Goal: Transaction & Acquisition: Purchase product/service

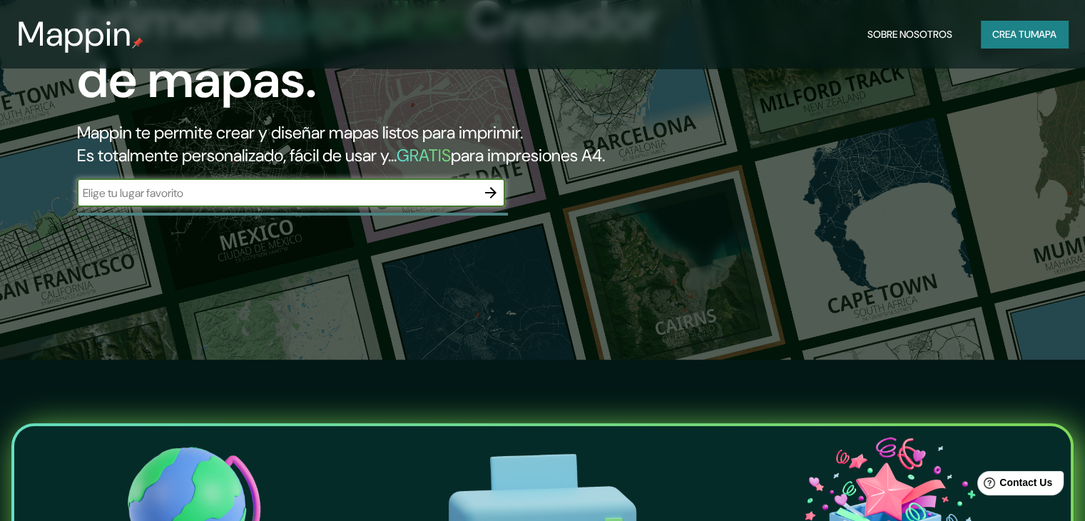
scroll to position [205, 0]
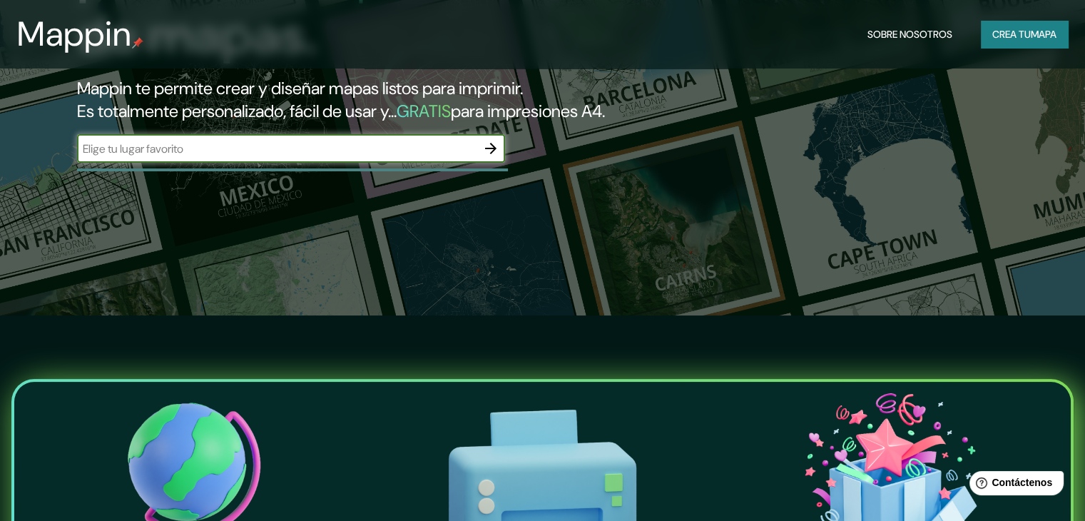
click at [297, 157] on input "text" at bounding box center [276, 149] width 399 height 16
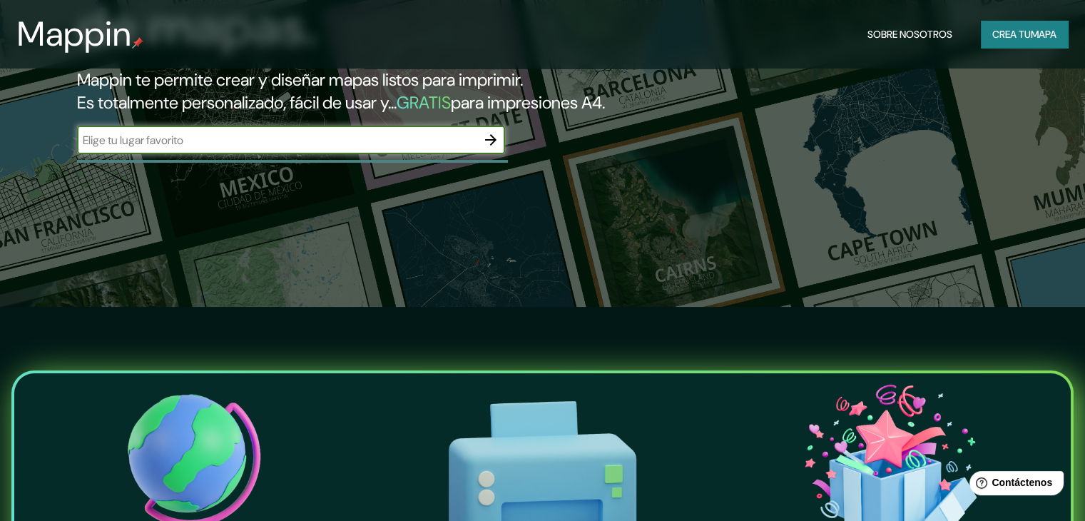
click at [318, 148] on input "text" at bounding box center [276, 140] width 399 height 16
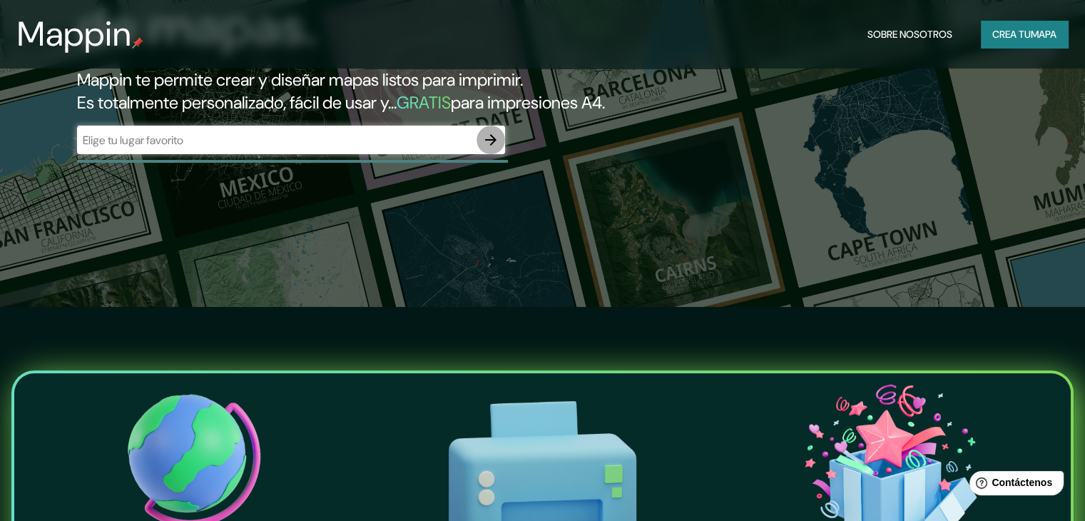
click at [497, 148] on icon "button" at bounding box center [490, 139] width 17 height 17
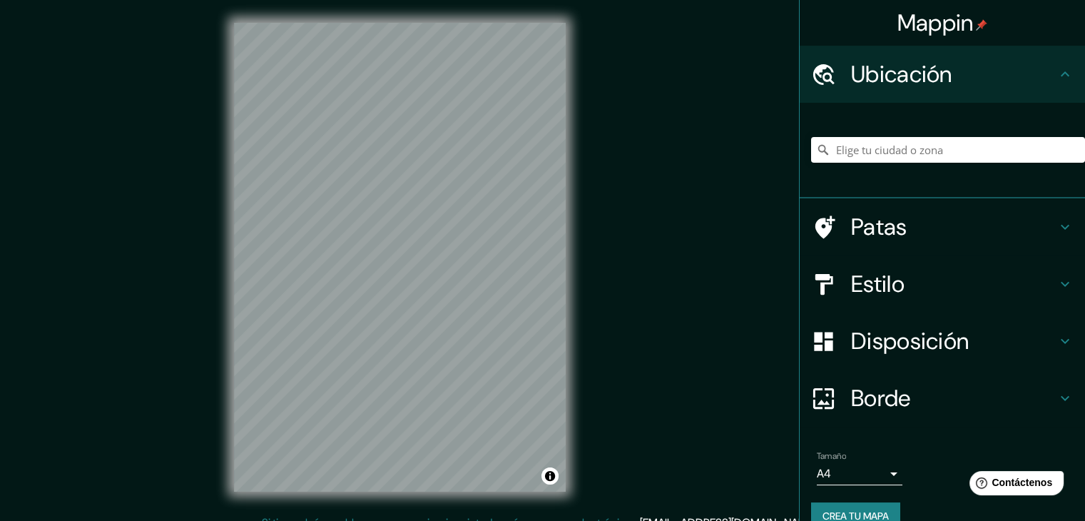
click at [832, 73] on div at bounding box center [831, 74] width 40 height 25
click at [858, 155] on input "Elige tu ciudad o zona" at bounding box center [948, 150] width 274 height 26
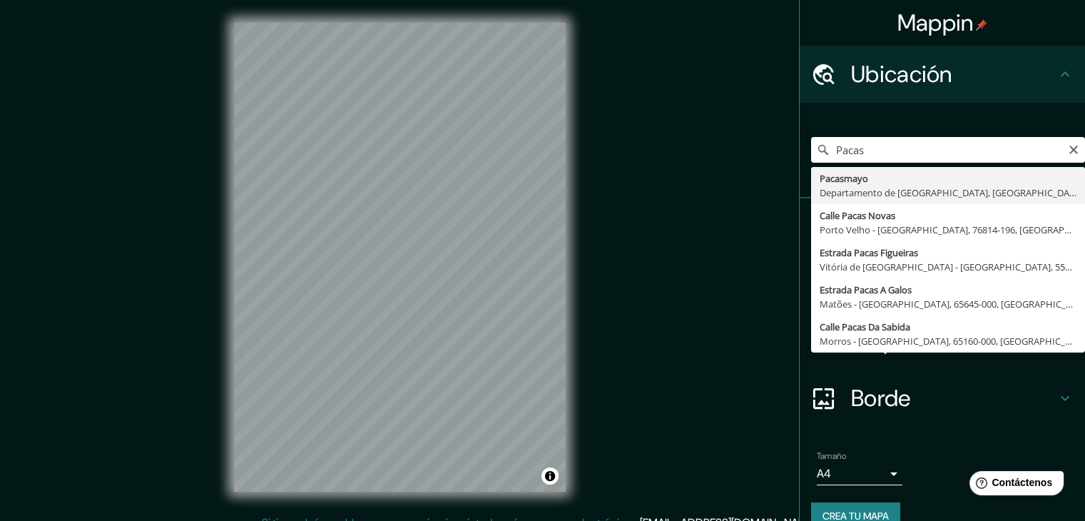
type input "Pacasmayo, Departamento de [GEOGRAPHIC_DATA], [GEOGRAPHIC_DATA]"
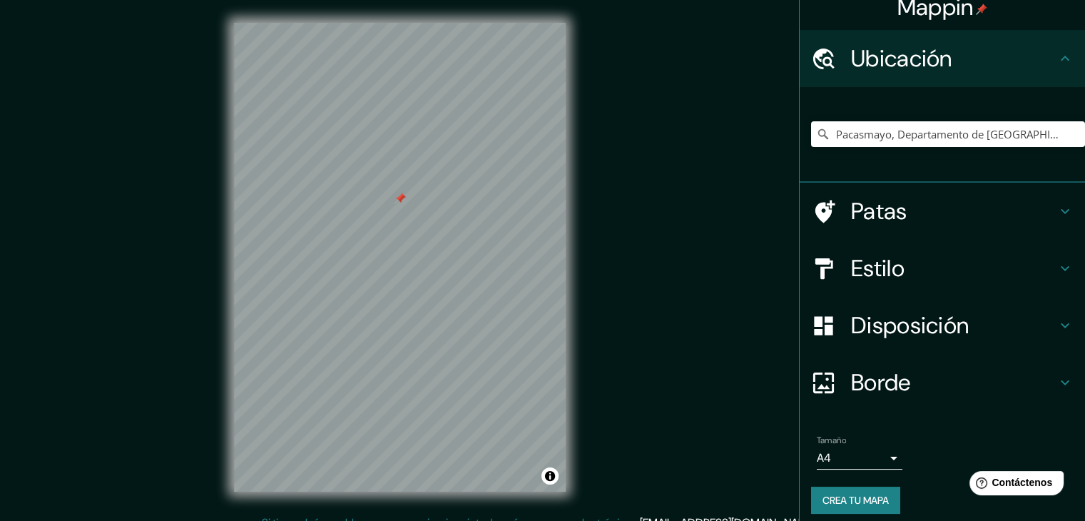
scroll to position [25, 0]
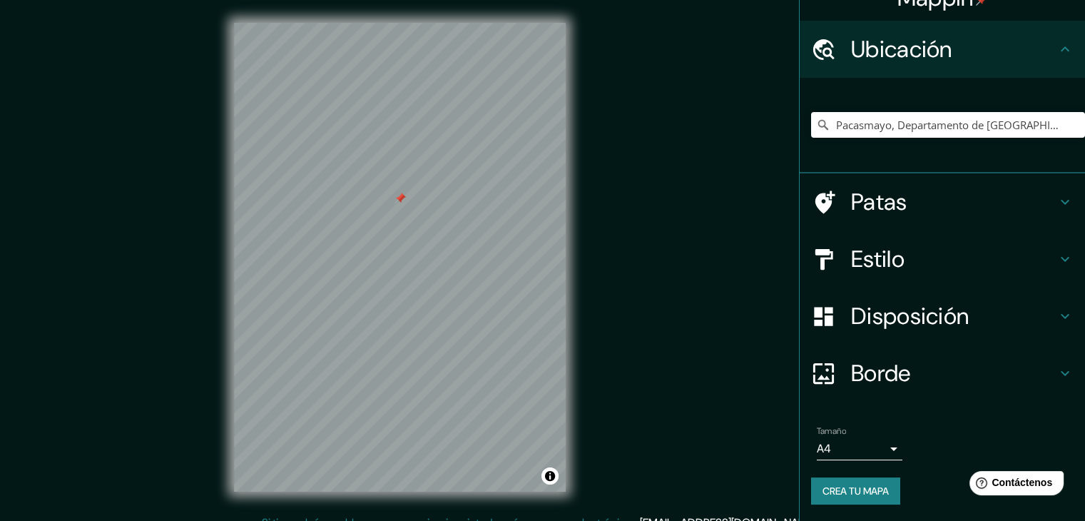
click at [902, 246] on h4 "Estilo" at bounding box center [953, 259] width 205 height 29
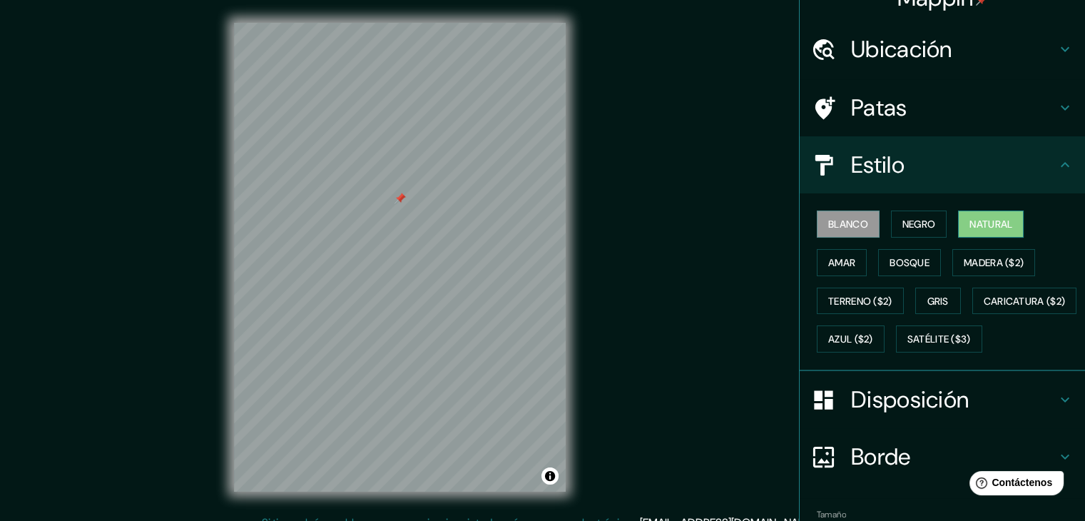
click at [969, 228] on font "Natural" at bounding box center [990, 224] width 43 height 13
click at [890, 258] on font "Bosque" at bounding box center [910, 262] width 40 height 13
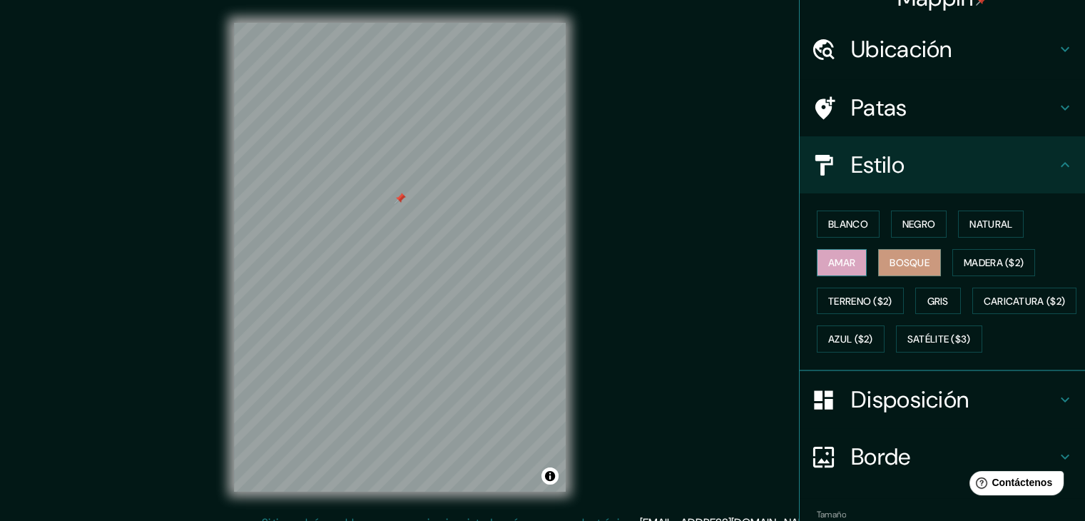
click at [832, 269] on font "Amar" at bounding box center [841, 262] width 27 height 19
click at [862, 300] on font "Terreno ($2)" at bounding box center [860, 301] width 64 height 13
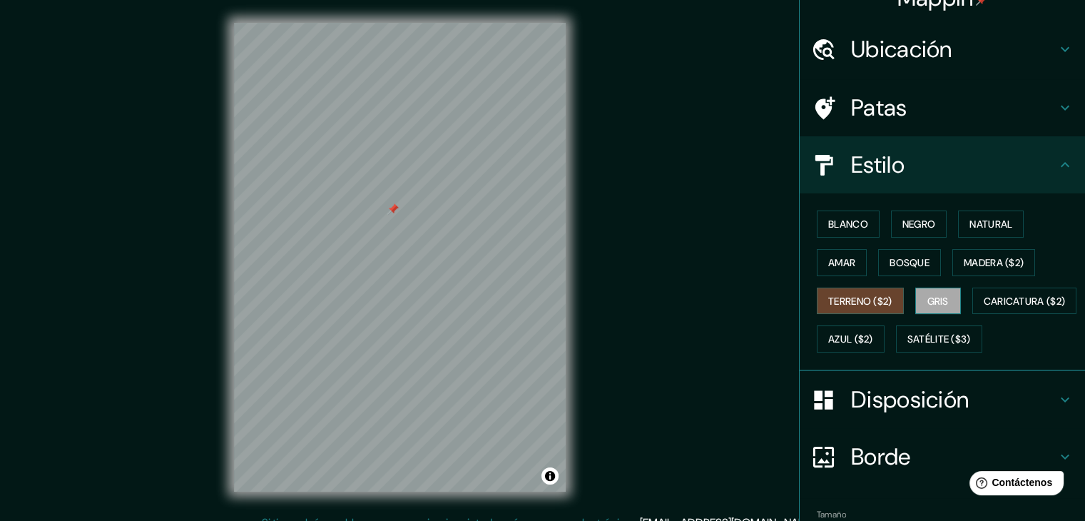
click at [933, 295] on font "Gris" at bounding box center [937, 301] width 21 height 13
drag, startPoint x: 933, startPoint y: 292, endPoint x: 929, endPoint y: 286, distance: 7.3
click at [933, 295] on font "Gris" at bounding box center [937, 301] width 21 height 13
click at [984, 307] on font "Caricatura ($2)" at bounding box center [1025, 301] width 82 height 13
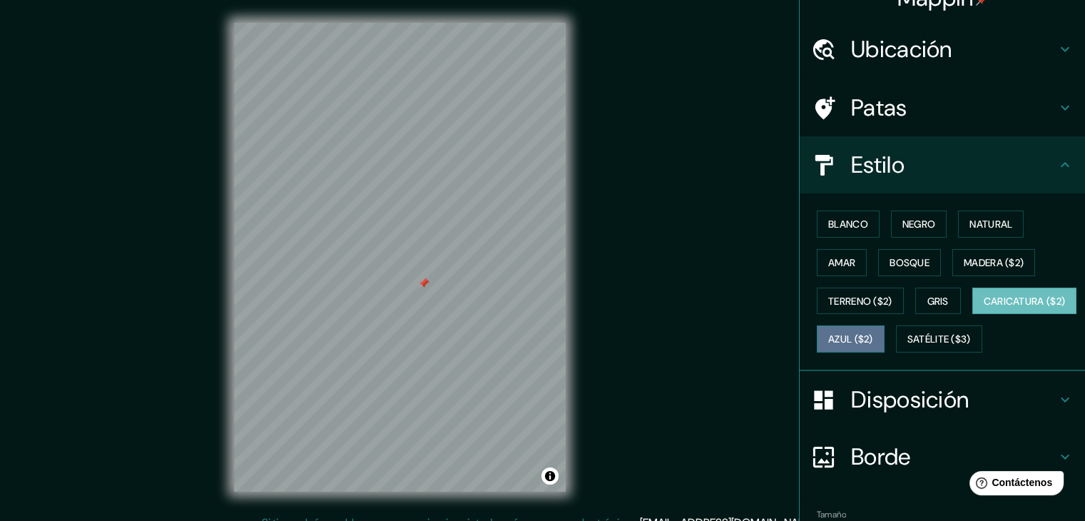
click at [873, 333] on font "Azul ($2)" at bounding box center [850, 339] width 45 height 13
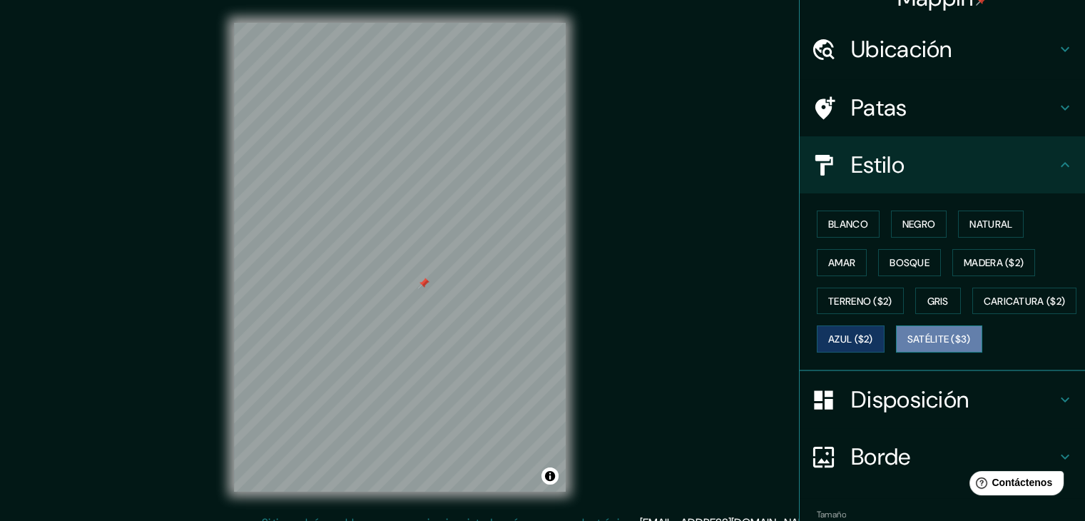
click at [907, 346] on font "Satélite ($3)" at bounding box center [938, 339] width 63 height 13
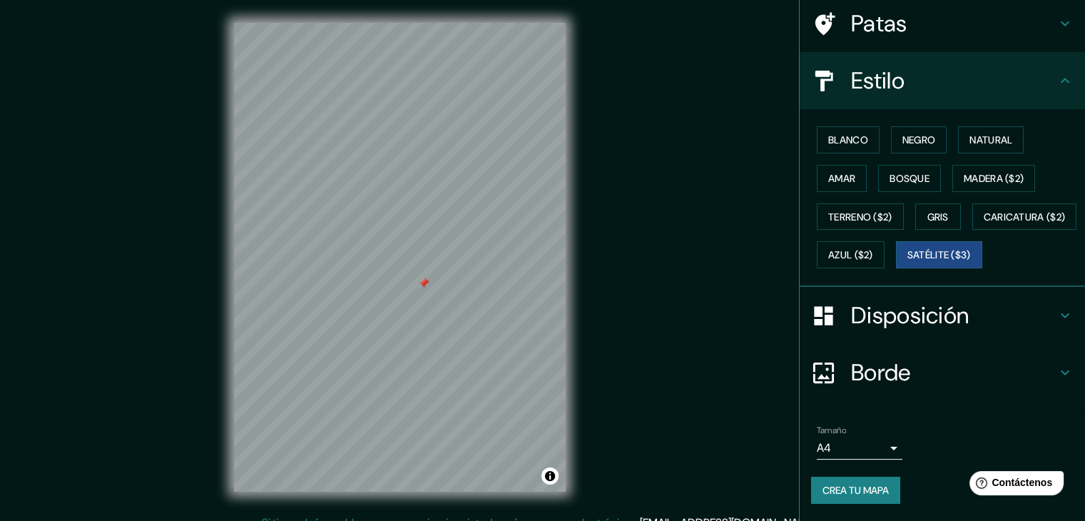
scroll to position [144, 0]
click at [890, 363] on font "Borde" at bounding box center [881, 372] width 60 height 30
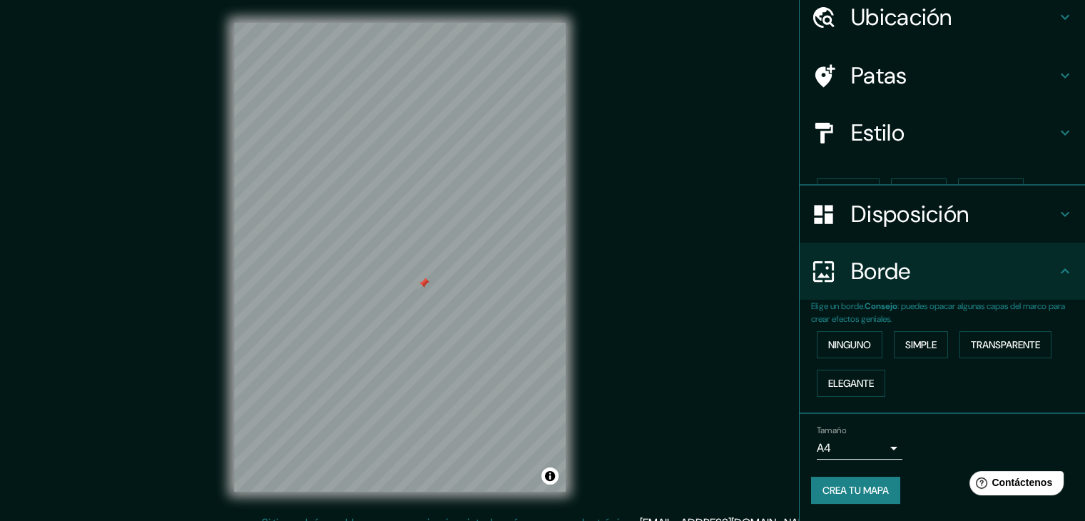
scroll to position [32, 0]
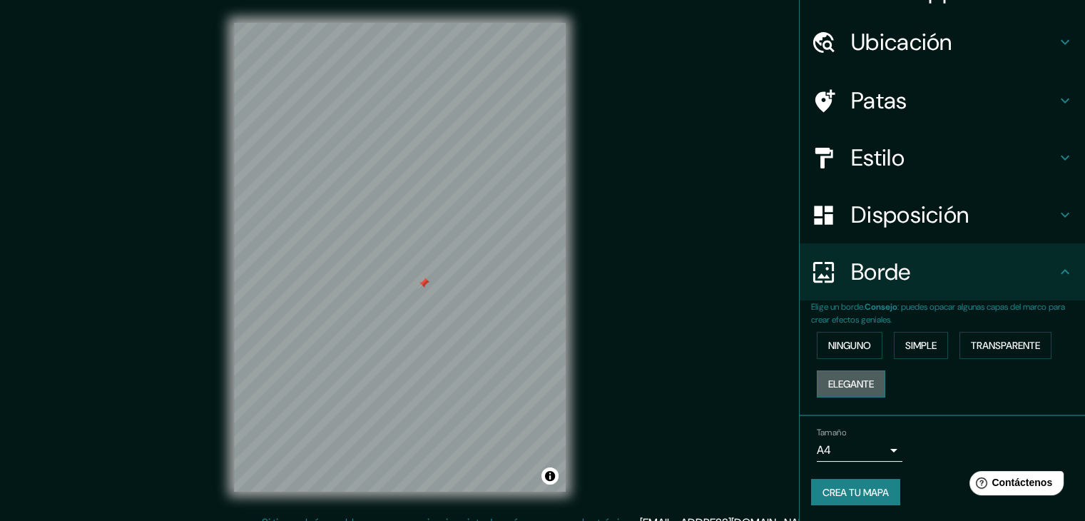
click at [853, 380] on font "Elegante" at bounding box center [851, 383] width 46 height 13
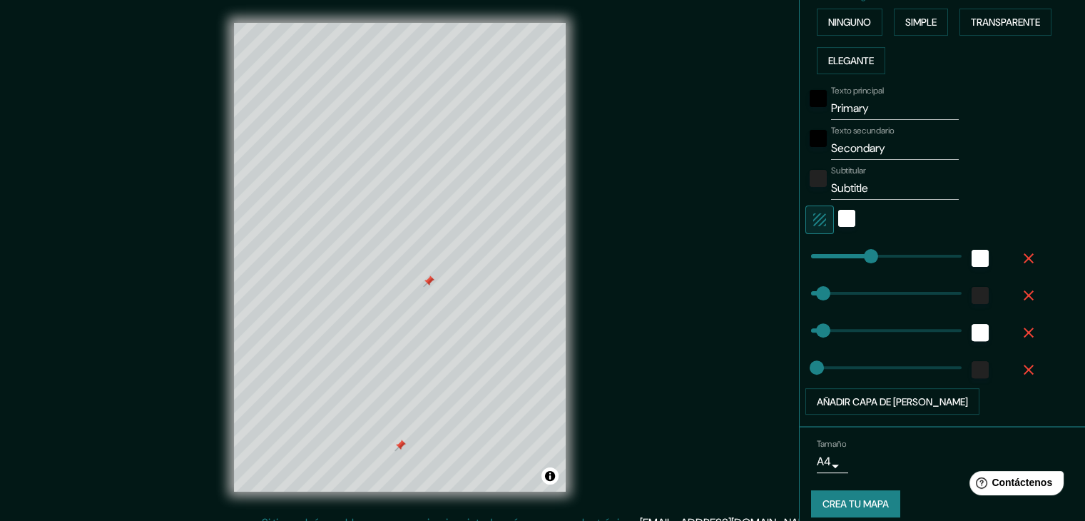
scroll to position [367, 0]
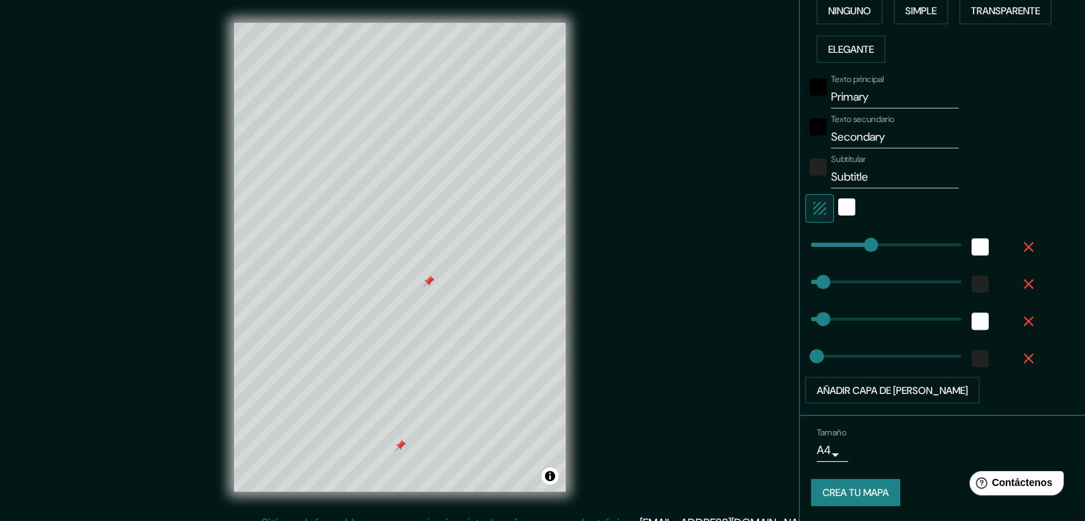
click at [842, 487] on font "Crea tu mapa" at bounding box center [855, 493] width 66 height 13
type input "37"
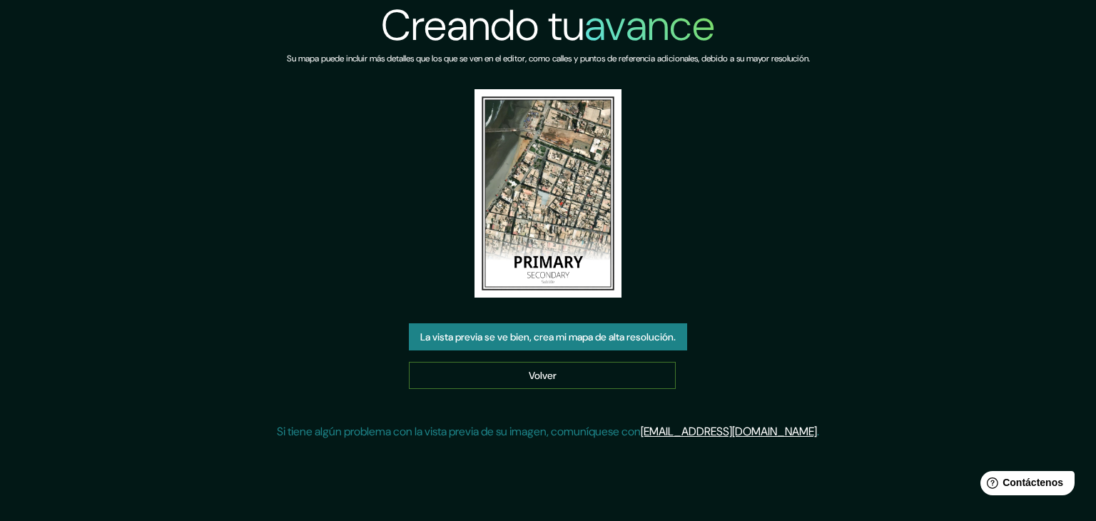
click at [537, 374] on font "Volver" at bounding box center [543, 375] width 28 height 13
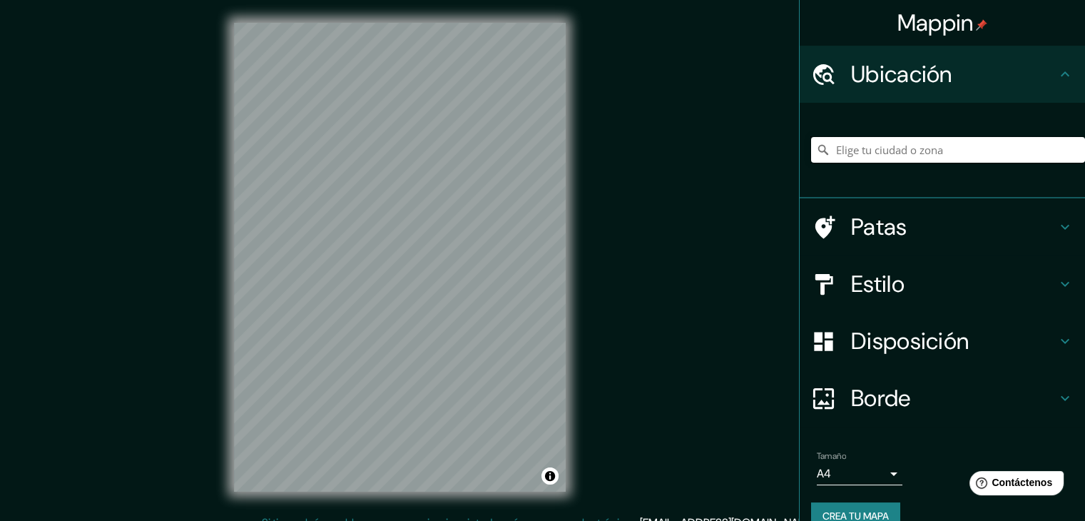
click at [837, 149] on input "Elige tu ciudad o zona" at bounding box center [948, 150] width 274 height 26
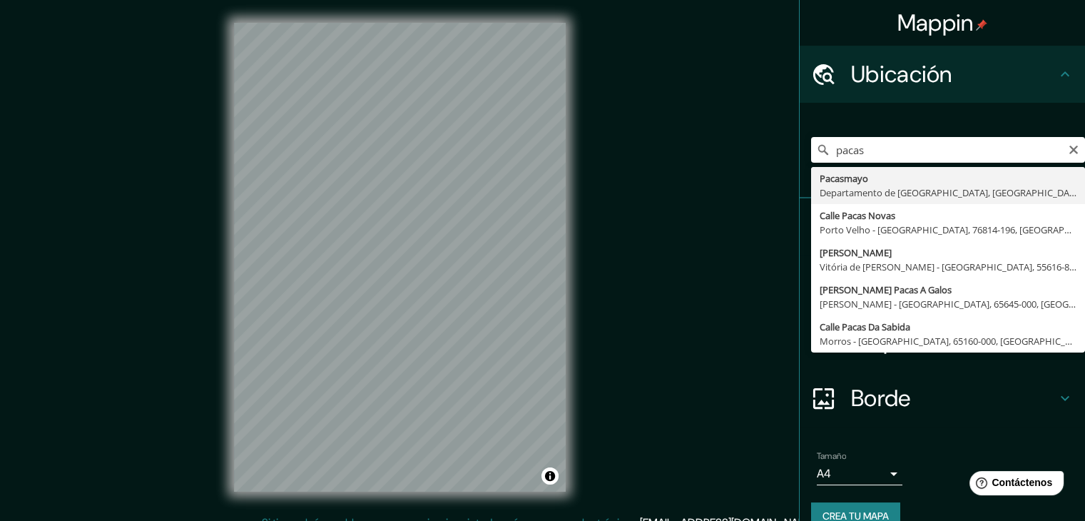
type input "Pacasmayo, Departamento de [GEOGRAPHIC_DATA], [GEOGRAPHIC_DATA]"
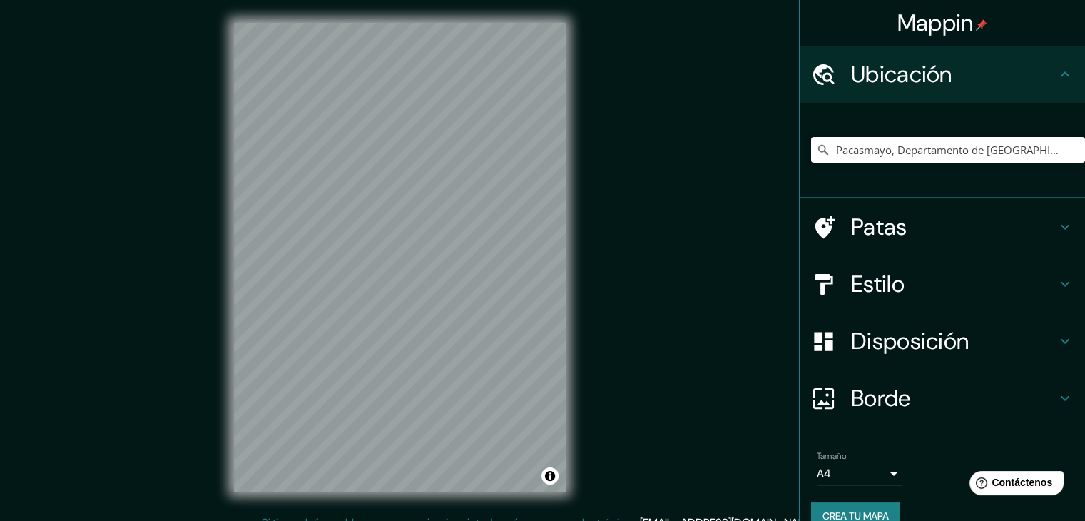
click at [899, 276] on h4 "Estilo" at bounding box center [953, 284] width 205 height 29
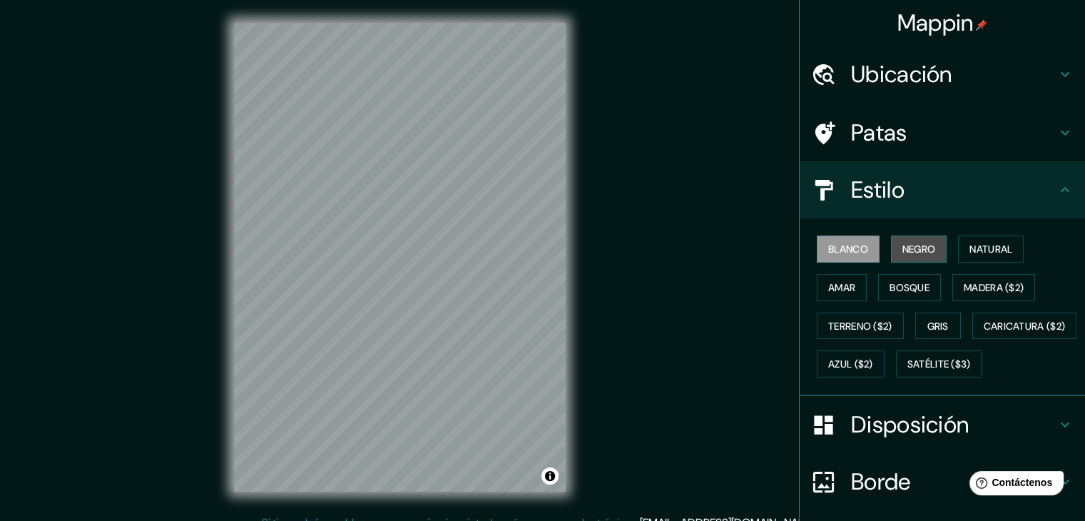
click at [902, 250] on font "Negro" at bounding box center [919, 249] width 34 height 13
click at [949, 248] on div "Blanco Negro Natural Amar Bosque Madera ($2) Terreno ($2) Gris Caricatura ($2) …" at bounding box center [948, 306] width 274 height 153
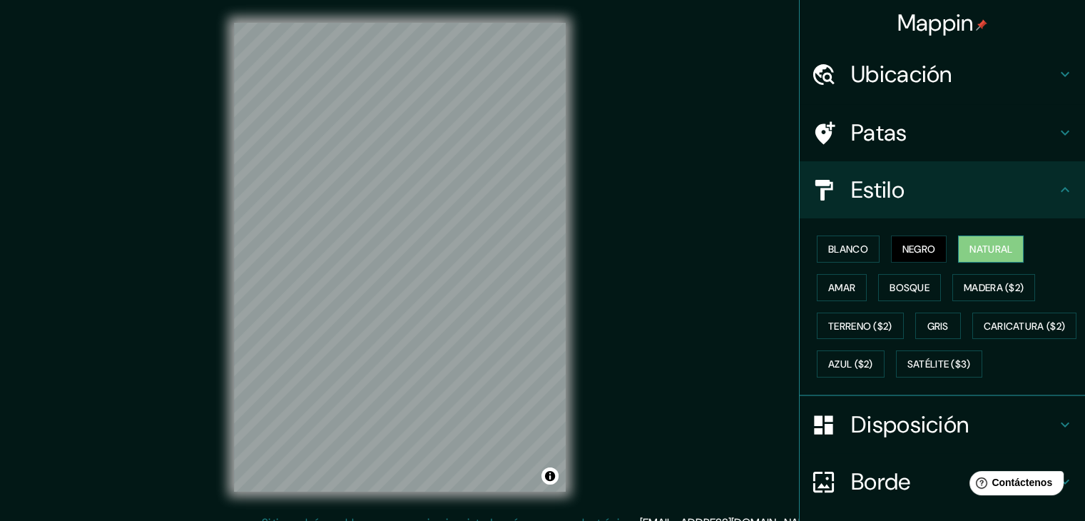
click at [973, 253] on font "Natural" at bounding box center [990, 249] width 43 height 13
click at [828, 282] on font "Amar" at bounding box center [841, 287] width 27 height 13
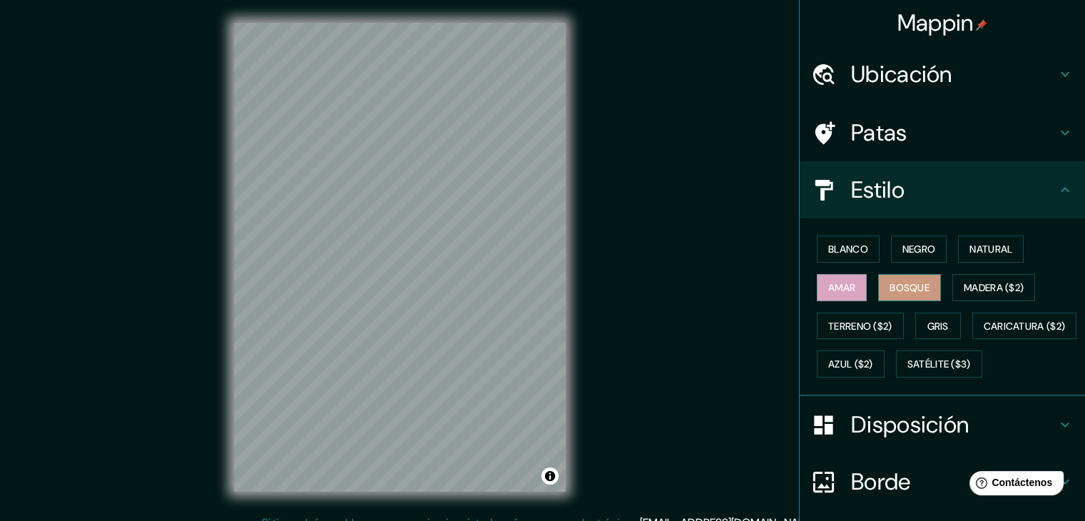
click at [879, 285] on button "Bosque" at bounding box center [909, 287] width 63 height 27
click at [968, 295] on button "Madera ($2)" at bounding box center [993, 287] width 83 height 27
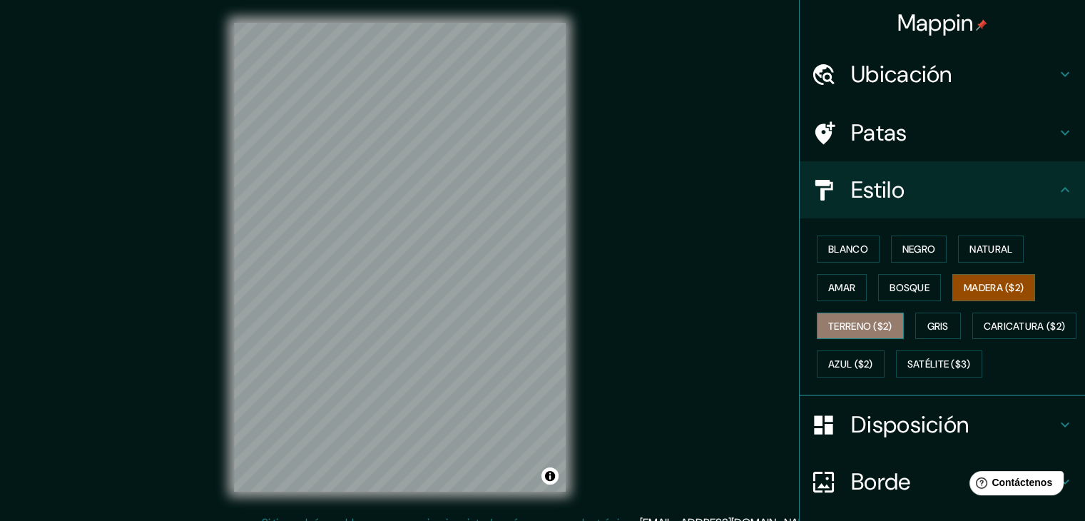
click at [835, 325] on font "Terreno ($2)" at bounding box center [860, 326] width 64 height 13
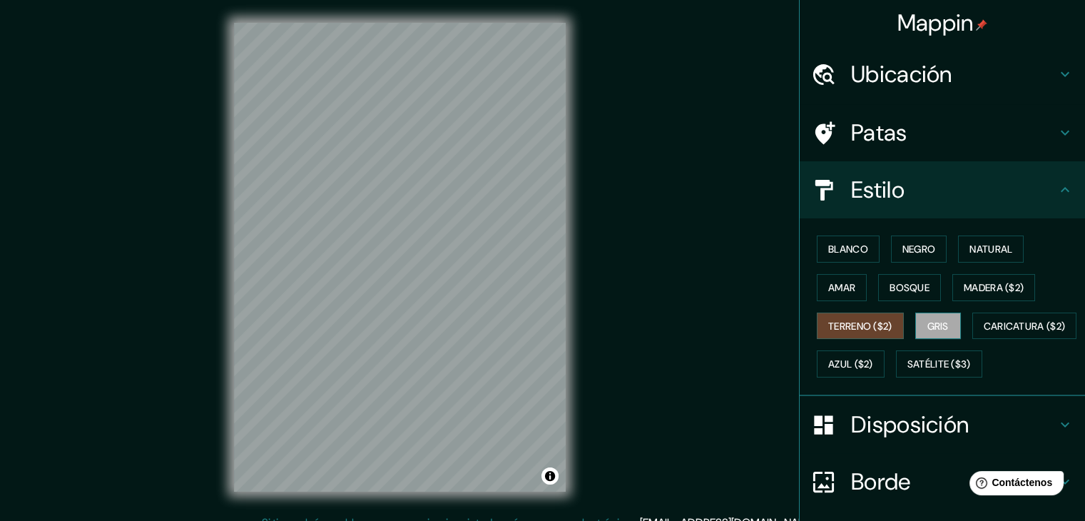
click at [917, 319] on button "Gris" at bounding box center [938, 325] width 46 height 27
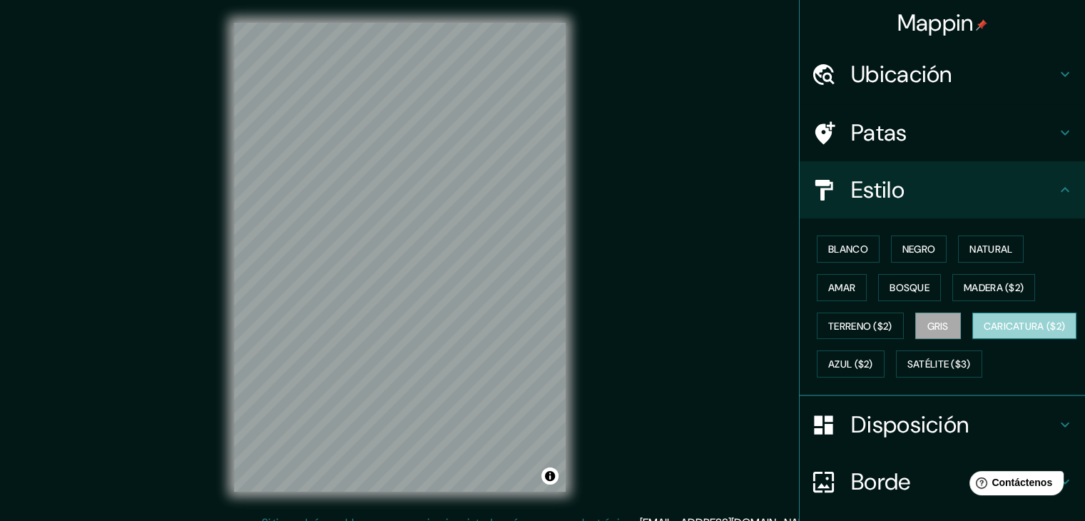
click at [984, 332] on font "Caricatura ($2)" at bounding box center [1025, 326] width 82 height 13
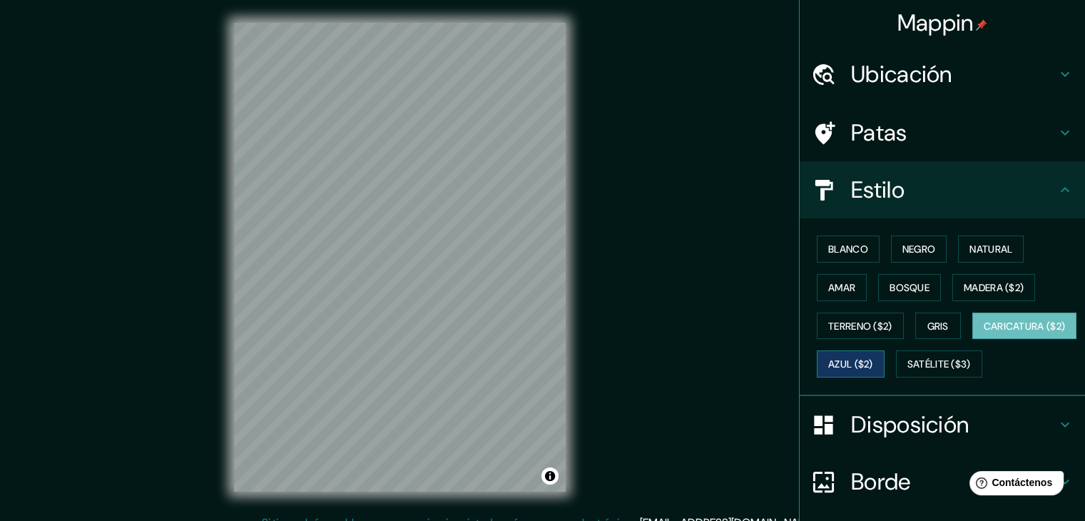
click at [873, 363] on font "Azul ($2)" at bounding box center [850, 364] width 45 height 13
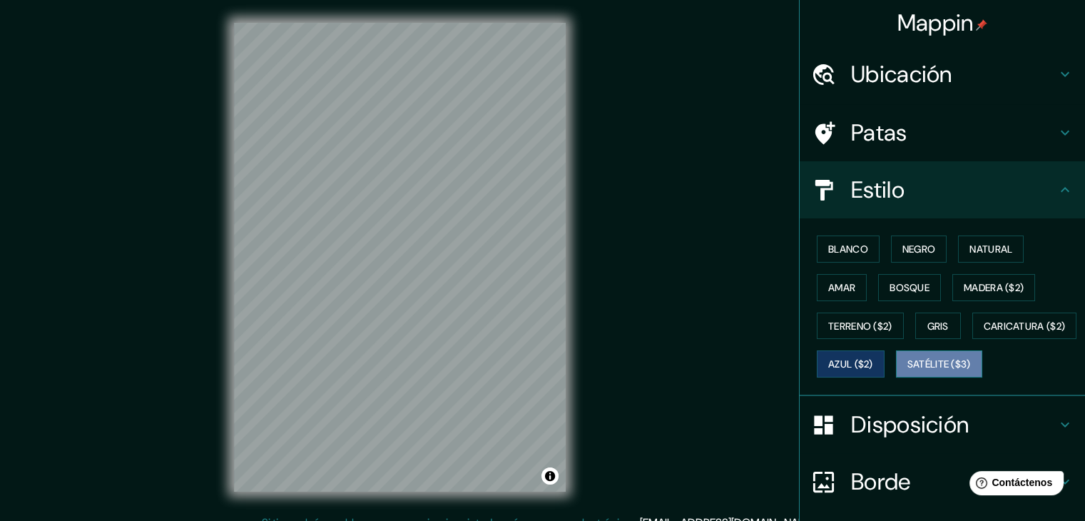
click at [907, 371] on font "Satélite ($3)" at bounding box center [938, 364] width 63 height 13
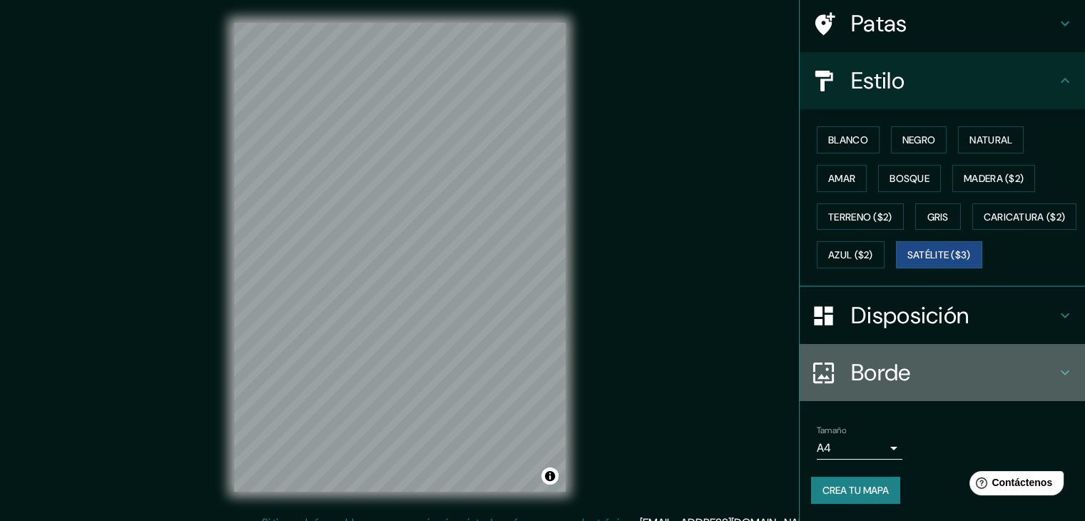
click at [890, 367] on font "Borde" at bounding box center [881, 372] width 60 height 30
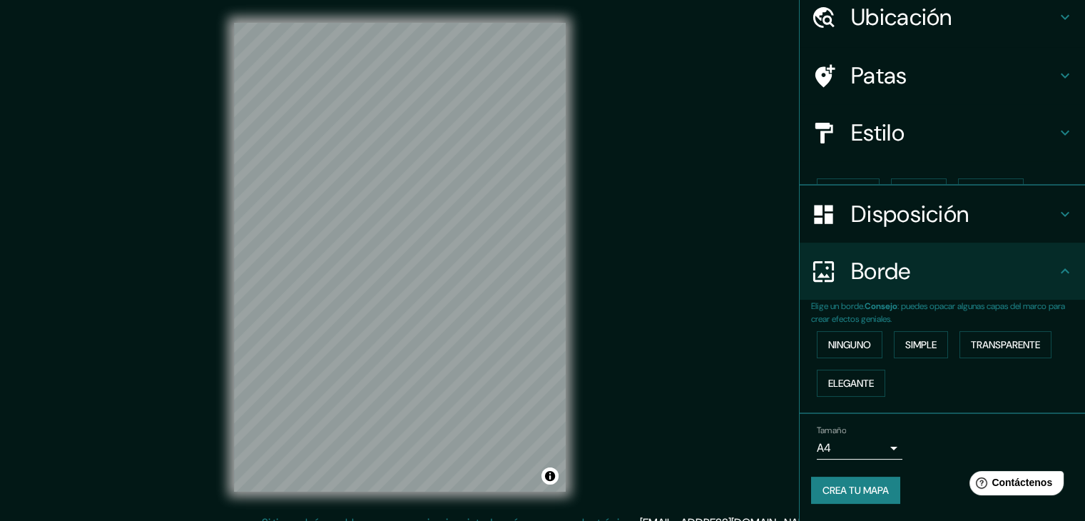
scroll to position [32, 0]
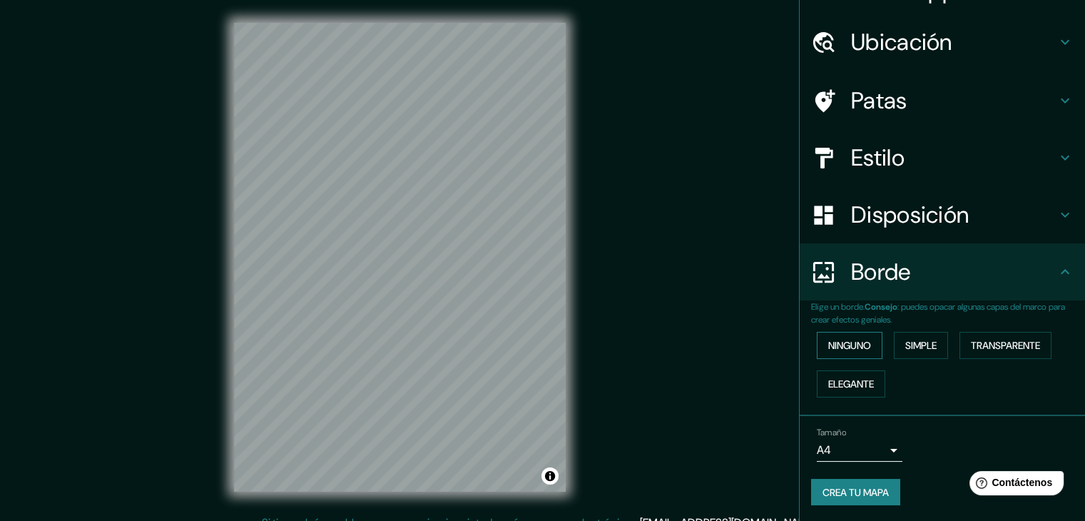
click at [855, 344] on font "Ninguno" at bounding box center [849, 345] width 43 height 13
click at [905, 350] on font "Simple" at bounding box center [920, 345] width 31 height 13
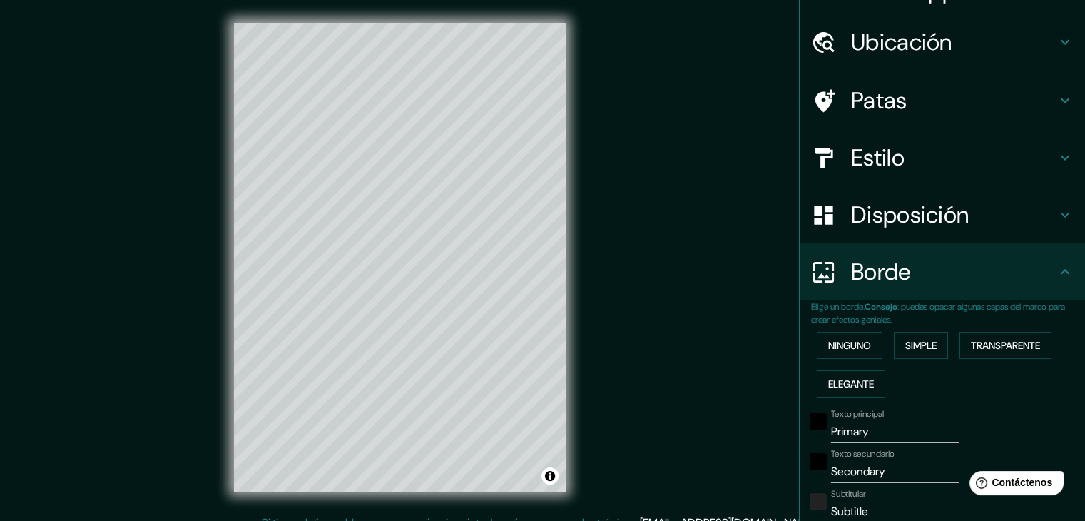
click at [877, 347] on div "Ninguno Simple Transparente Elegante" at bounding box center [948, 364] width 274 height 77
click at [854, 344] on font "Ninguno" at bounding box center [849, 345] width 43 height 13
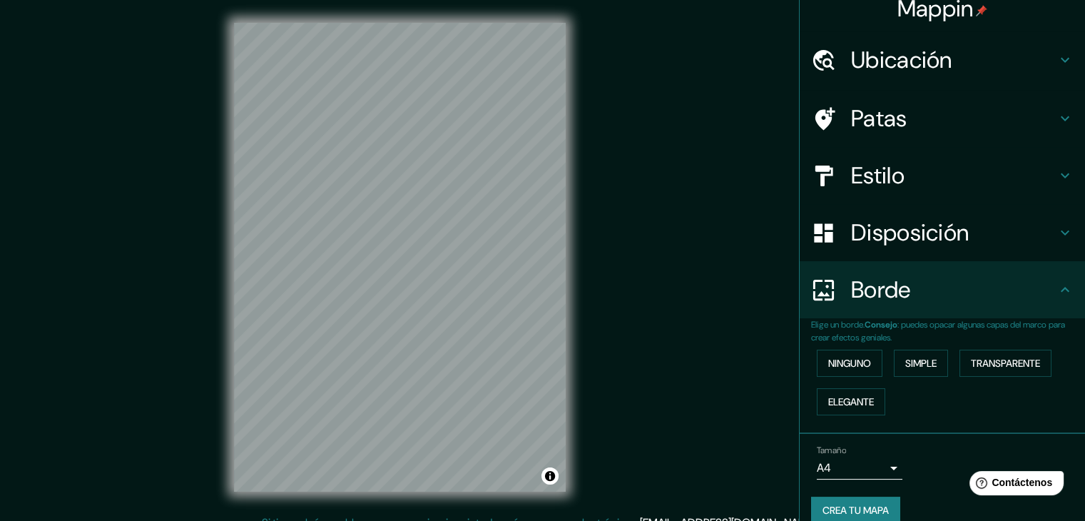
scroll to position [0, 0]
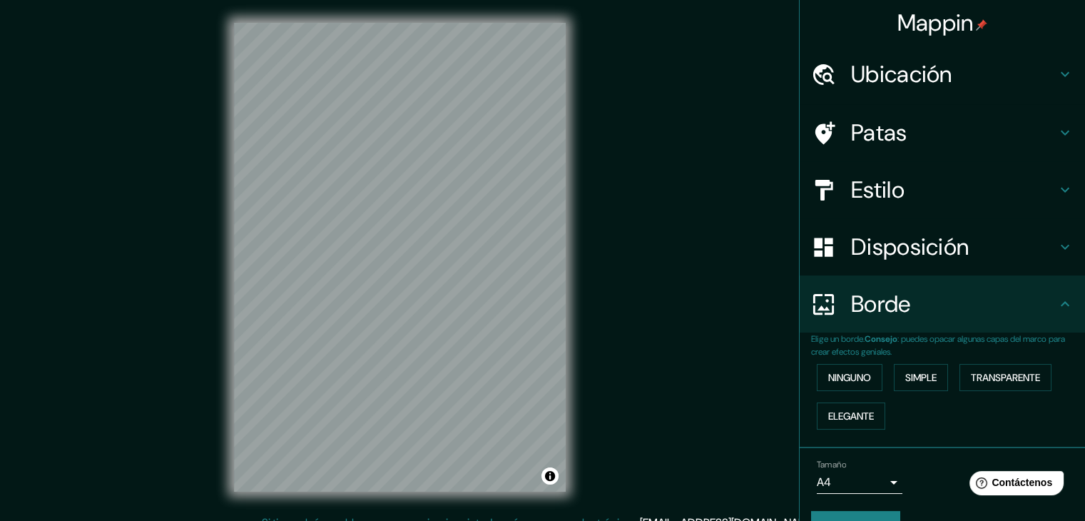
click at [696, 147] on div "Mappin Ubicación Pacasmayo, [GEOGRAPHIC_DATA], [GEOGRAPHIC_DATA] Patas Estilo D…" at bounding box center [542, 268] width 1085 height 537
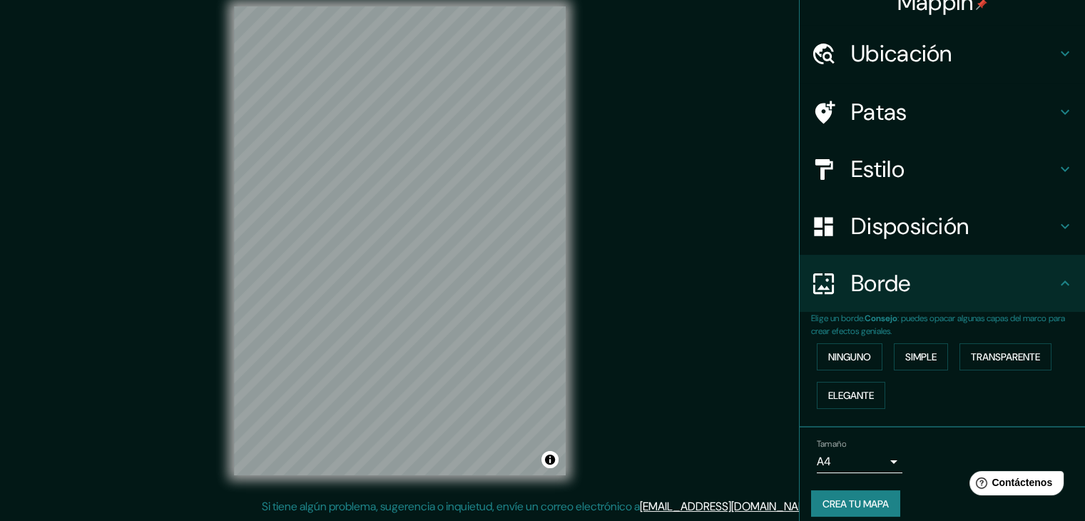
scroll to position [32, 0]
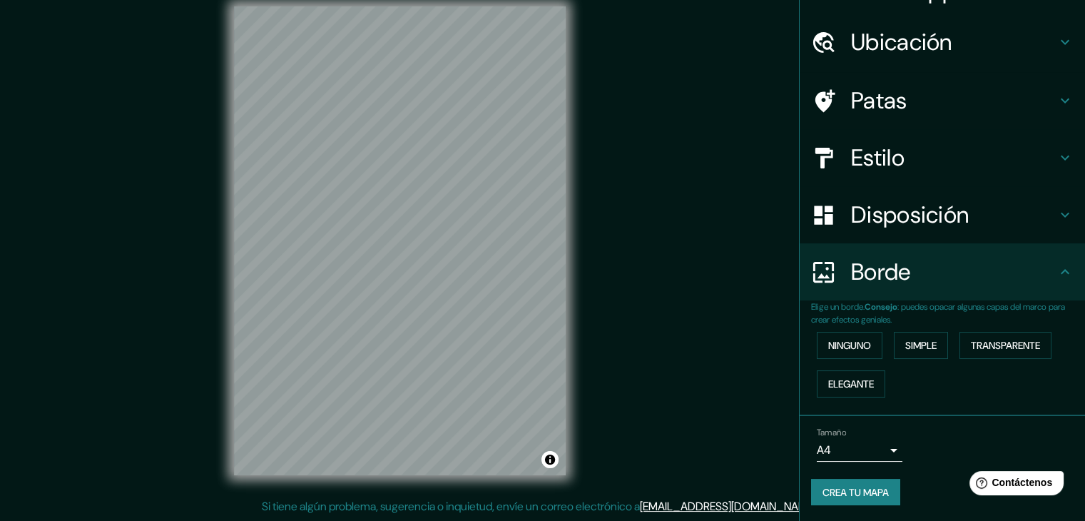
click at [862, 491] on font "Crea tu mapa" at bounding box center [855, 492] width 66 height 13
click at [862, 491] on div "Crea tu mapa" at bounding box center [942, 492] width 263 height 27
click at [549, 463] on button "Activar o desactivar atribución" at bounding box center [549, 459] width 17 height 17
